Goal: Information Seeking & Learning: Check status

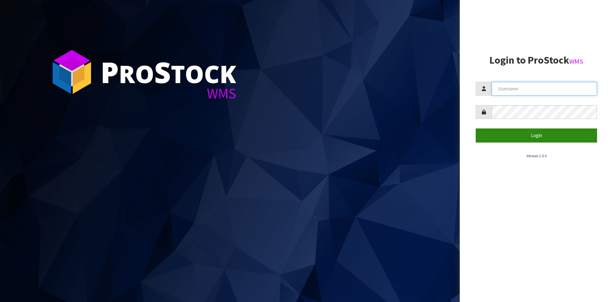
type input "YOURREFORMER"
click at [536, 134] on button "Login" at bounding box center [536, 135] width 121 height 14
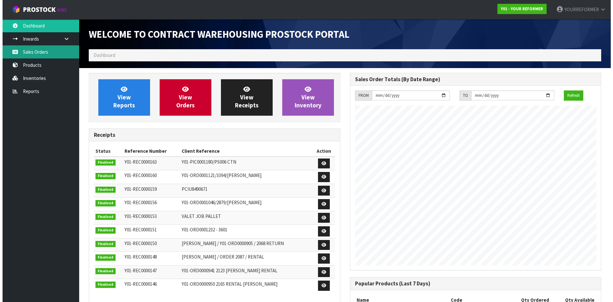
scroll to position [354, 261]
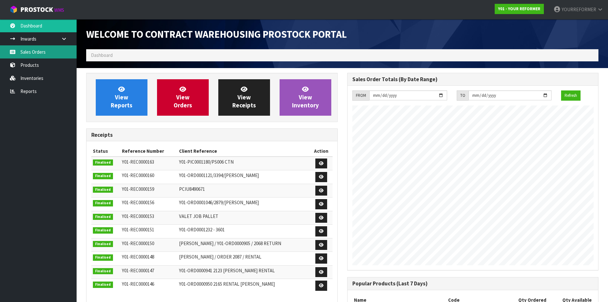
click at [51, 55] on link "Sales Orders" at bounding box center [38, 51] width 77 height 13
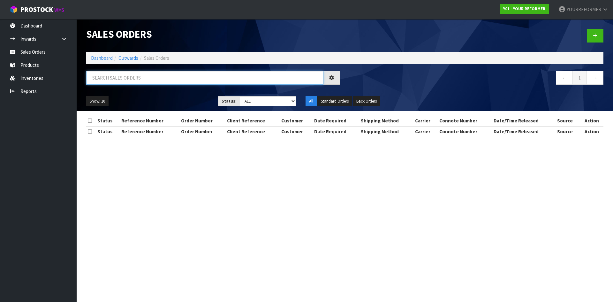
drag, startPoint x: 121, startPoint y: 75, endPoint x: 131, endPoint y: 77, distance: 9.5
click at [122, 76] on input "text" at bounding box center [204, 78] width 237 height 14
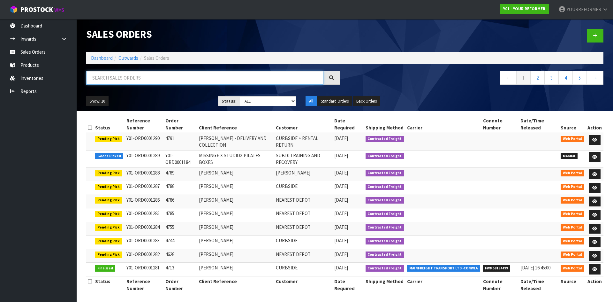
paste input "2056"
type input "2056"
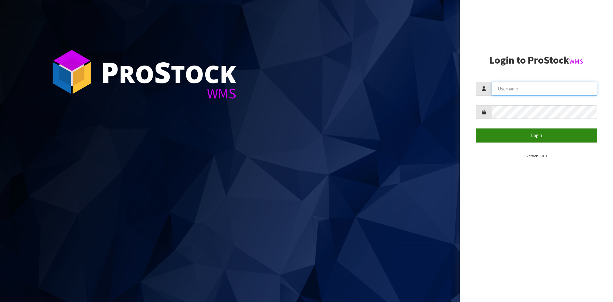
type input "YOURREFORMER"
click at [501, 134] on button "Login" at bounding box center [536, 135] width 121 height 14
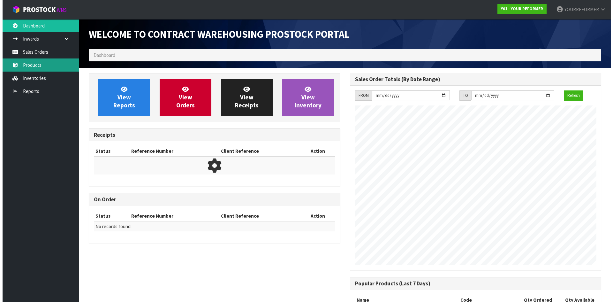
scroll to position [354, 261]
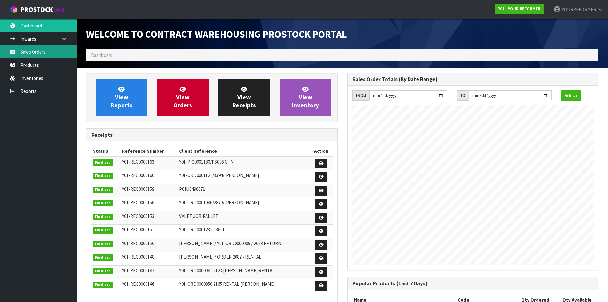
click at [39, 51] on link "Sales Orders" at bounding box center [38, 51] width 77 height 13
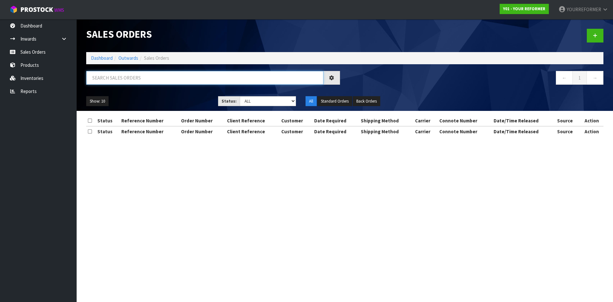
click at [110, 78] on input "text" at bounding box center [204, 78] width 237 height 14
paste input "Stephanie Neville"
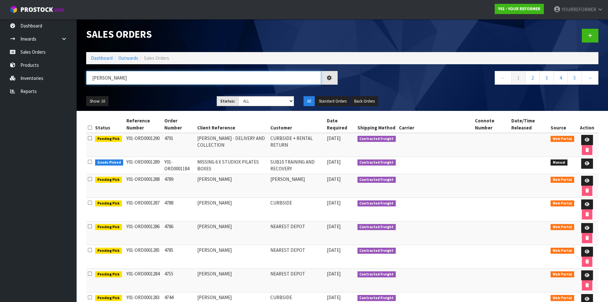
type input "STEPHANIE NEVILLE"
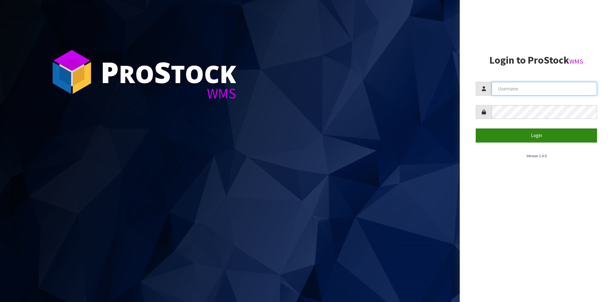
type input "YOURREFORMER"
click at [504, 134] on button "Login" at bounding box center [536, 135] width 121 height 14
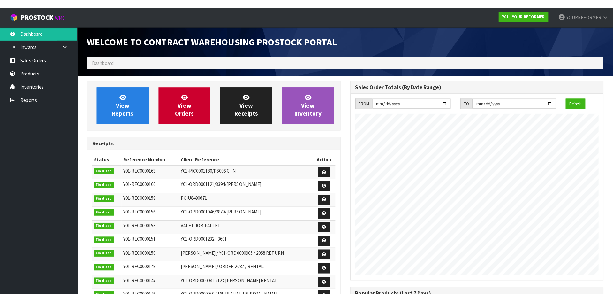
scroll to position [354, 261]
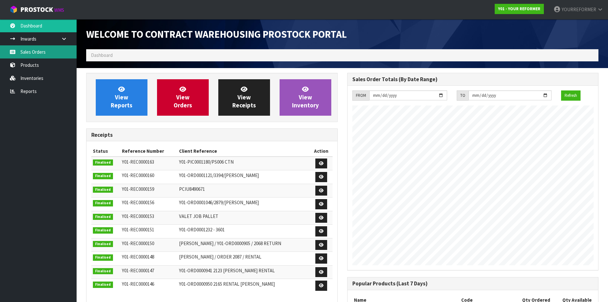
drag, startPoint x: 48, startPoint y: 53, endPoint x: 74, endPoint y: 55, distance: 26.9
click at [48, 53] on link "Sales Orders" at bounding box center [38, 51] width 77 height 13
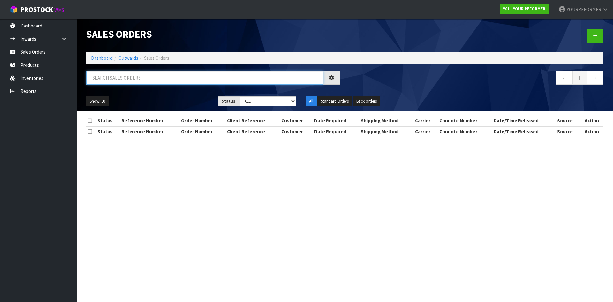
click at [124, 80] on input "text" at bounding box center [204, 78] width 237 height 14
paste input "katieparkerchch@gmail.com"
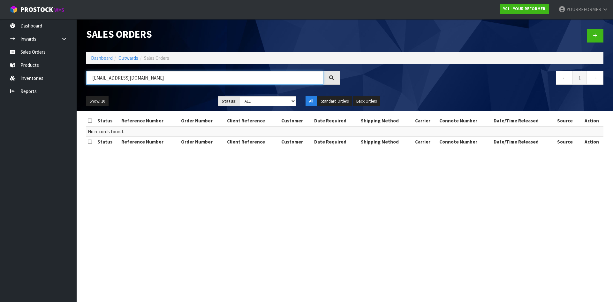
drag, startPoint x: 199, startPoint y: 77, endPoint x: 344, endPoint y: 72, distance: 144.8
click at [309, 77] on input "KATIEPARKERCHCH@GMAIL.COM" at bounding box center [204, 78] width 237 height 14
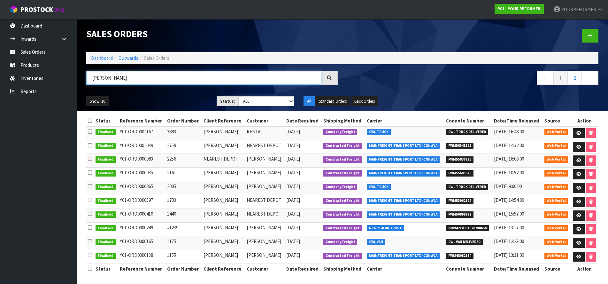
click at [127, 79] on input "KATIE" at bounding box center [203, 78] width 235 height 14
drag, startPoint x: 122, startPoint y: 79, endPoint x: 70, endPoint y: 78, distance: 51.7
click at [70, 78] on body "Toggle navigation ProStock WMS Y01 - YOUR REFORMER YOURREFORMER Logout Dashboar…" at bounding box center [304, 142] width 608 height 284
paste input "aty Cowper"
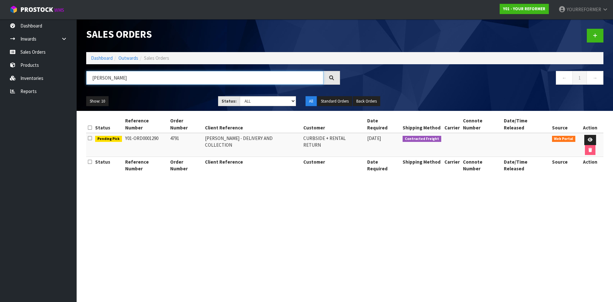
type input "KATY COWPER"
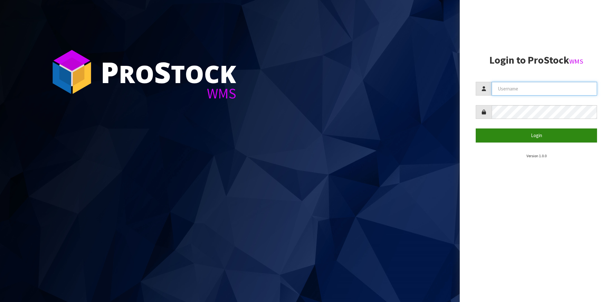
type input "YOURREFORMER"
drag, startPoint x: 520, startPoint y: 140, endPoint x: 392, endPoint y: 134, distance: 128.2
click at [520, 140] on button "Login" at bounding box center [536, 135] width 121 height 14
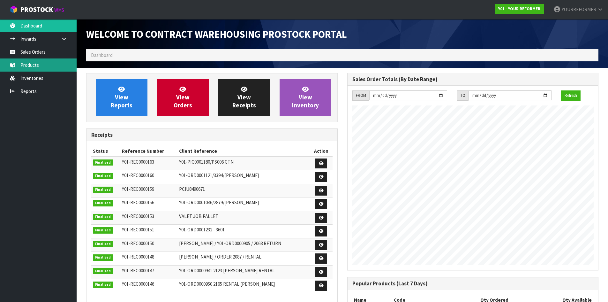
scroll to position [354, 261]
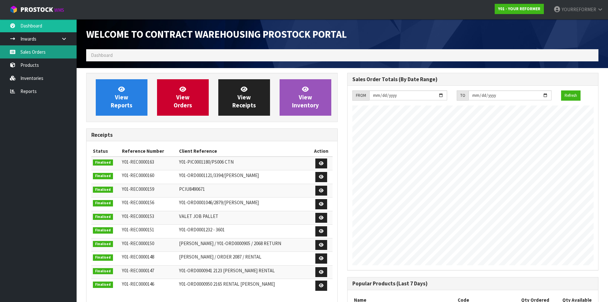
click at [32, 50] on link "Sales Orders" at bounding box center [38, 51] width 77 height 13
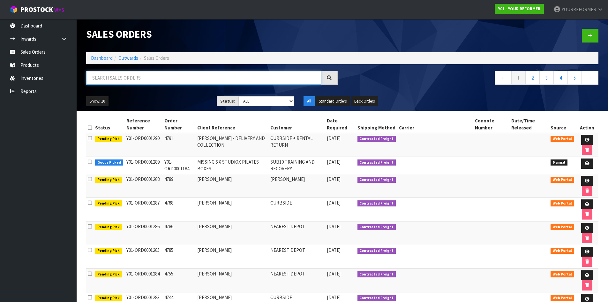
click at [141, 79] on input "text" at bounding box center [203, 78] width 235 height 14
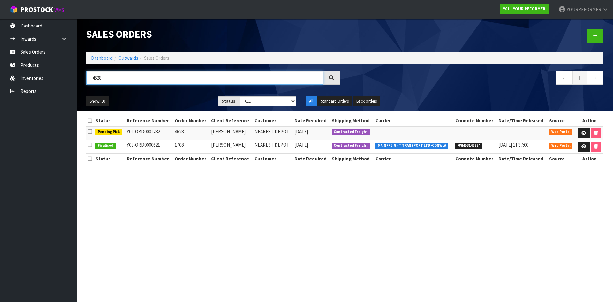
drag, startPoint x: 124, startPoint y: 80, endPoint x: 87, endPoint y: 80, distance: 37.1
click at [87, 80] on input "4628" at bounding box center [204, 78] width 237 height 14
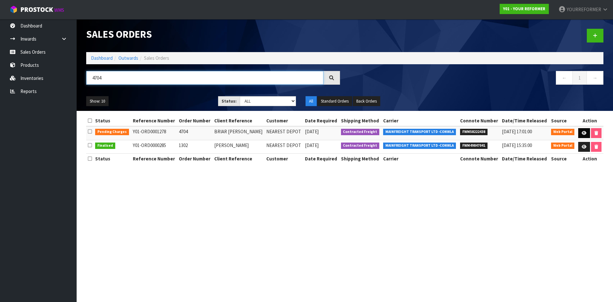
type input "4704"
click at [581, 131] on link at bounding box center [584, 133] width 12 height 10
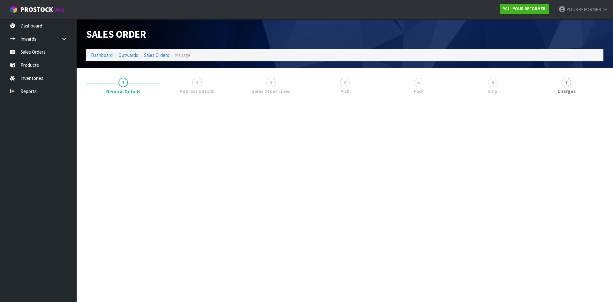
click at [529, 92] on link "6 Ship" at bounding box center [493, 85] width 74 height 25
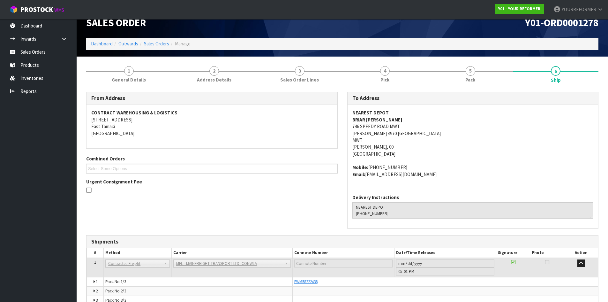
scroll to position [45, 0]
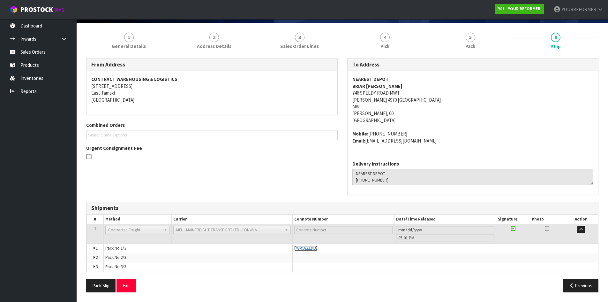
click at [310, 248] on span "FWM58222438" at bounding box center [305, 247] width 23 height 5
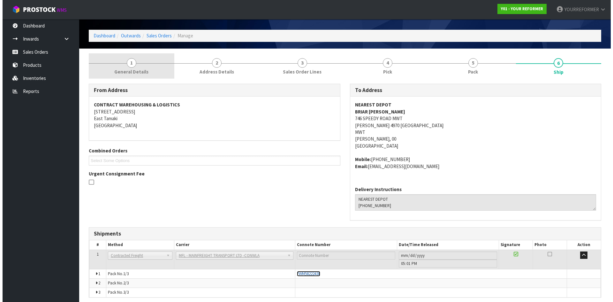
scroll to position [0, 0]
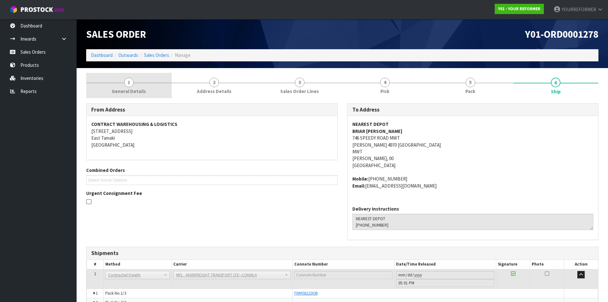
click at [152, 94] on link "1 General Details" at bounding box center [129, 85] width 86 height 25
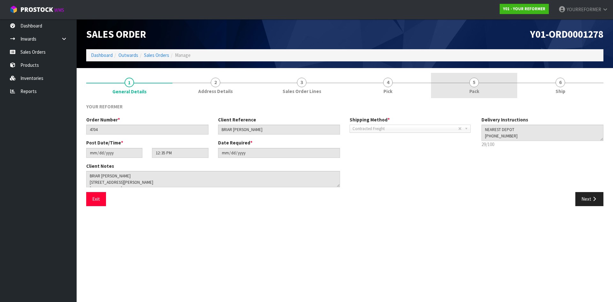
drag, startPoint x: 551, startPoint y: 81, endPoint x: 439, endPoint y: 73, distance: 111.7
click at [550, 81] on link "6 Ship" at bounding box center [560, 85] width 86 height 25
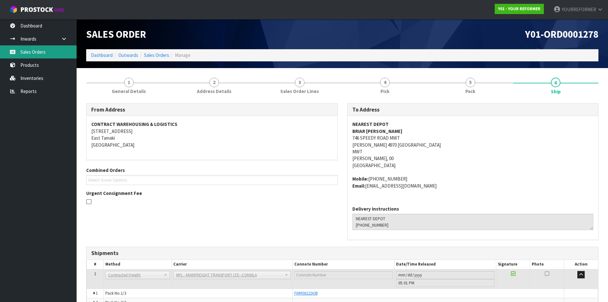
click at [28, 54] on link "Sales Orders" at bounding box center [38, 51] width 77 height 13
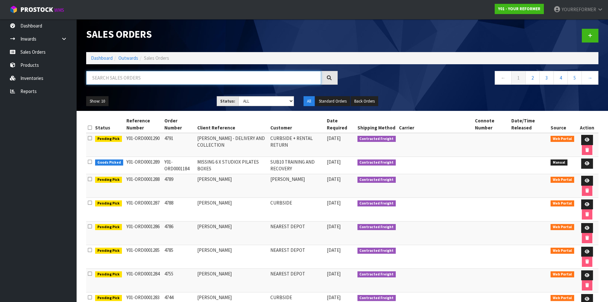
click at [135, 79] on input "text" at bounding box center [203, 78] width 235 height 14
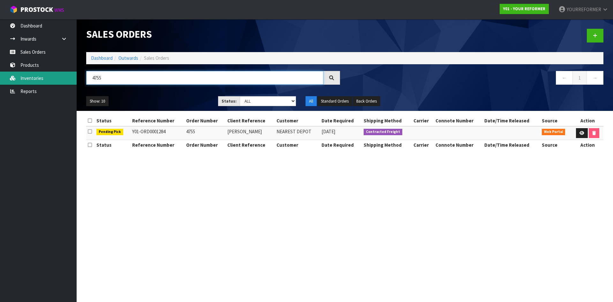
drag, startPoint x: 120, startPoint y: 79, endPoint x: 70, endPoint y: 79, distance: 50.1
click at [70, 79] on body "Toggle navigation ProStock WMS Y01 - YOUR REFORMER YOURREFORMER Logout Dashboar…" at bounding box center [306, 151] width 613 height 302
drag, startPoint x: 102, startPoint y: 82, endPoint x: 86, endPoint y: 84, distance: 16.1
click at [86, 84] on div "4785" at bounding box center [212, 80] width 263 height 19
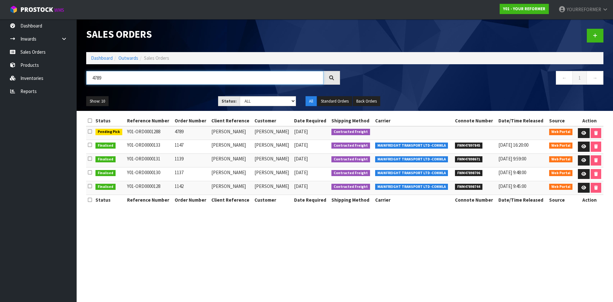
type input "4789"
